Goal: Task Accomplishment & Management: Manage account settings

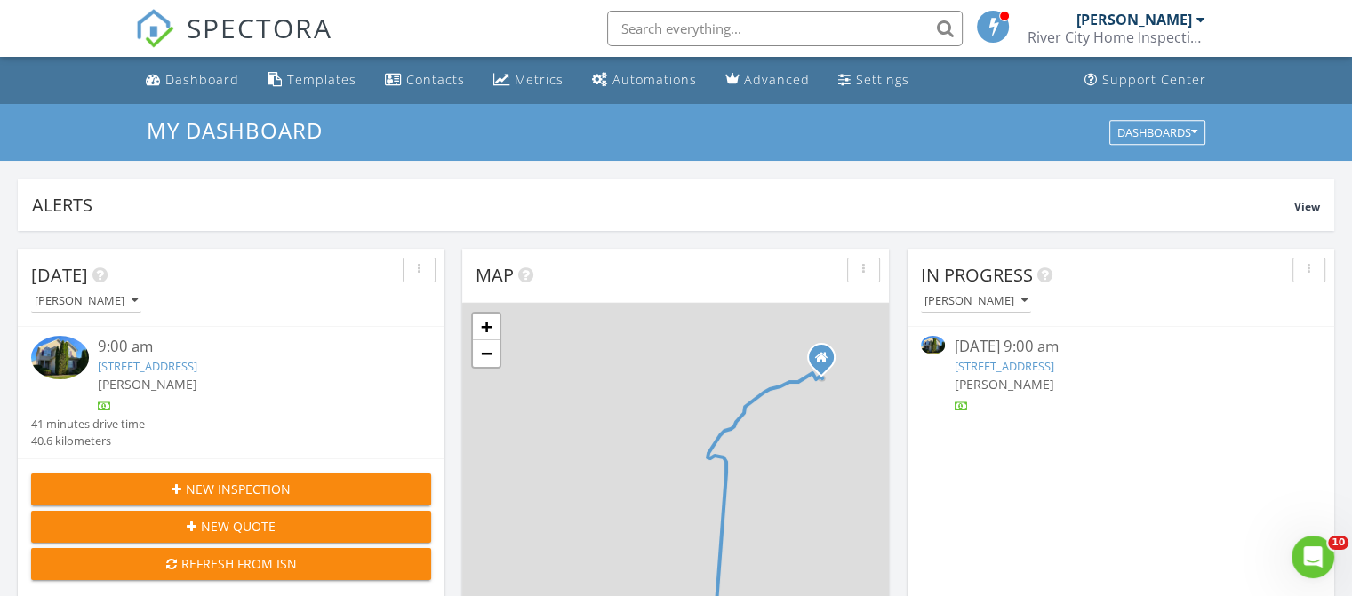
click at [76, 366] on img at bounding box center [60, 358] width 58 height 44
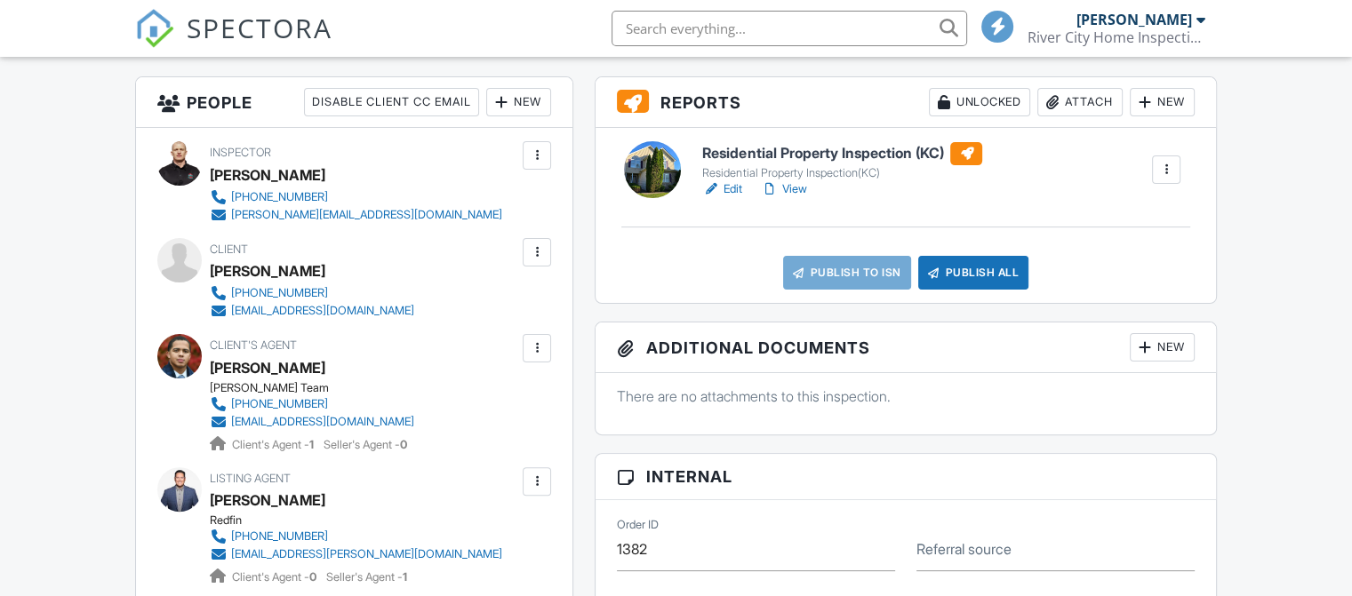
click at [736, 193] on link "Edit" at bounding box center [722, 189] width 40 height 18
